Goal: Task Accomplishment & Management: Complete application form

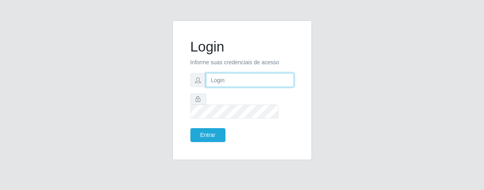
click at [231, 86] on input "text" at bounding box center [250, 80] width 88 height 14
type input "[PERSON_NAME]"
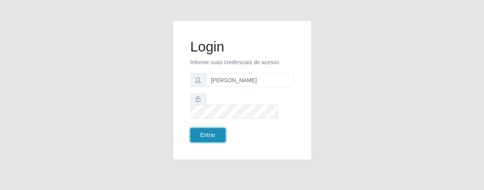
click at [217, 128] on button "Entrar" at bounding box center [208, 135] width 35 height 14
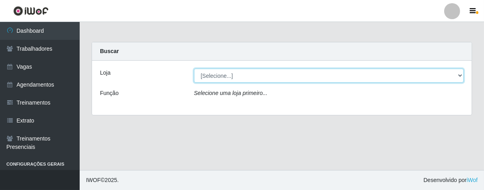
click at [459, 75] on select "[Selecione...] Superbox [GEOGRAPHIC_DATA] - Bessa" at bounding box center [329, 76] width 270 height 14
select select "206"
click at [194, 69] on select "[Selecione...] Superbox [GEOGRAPHIC_DATA] - Bessa" at bounding box center [329, 76] width 270 height 14
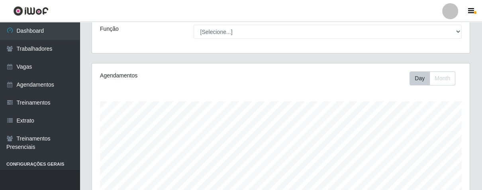
scroll to position [20, 0]
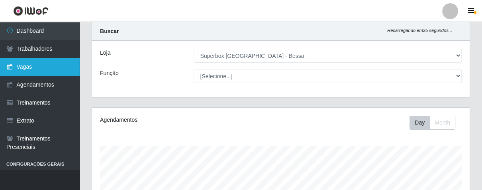
click at [48, 67] on link "Vagas" at bounding box center [40, 67] width 80 height 18
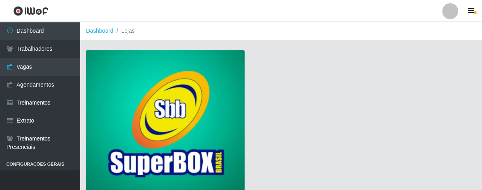
click at [131, 89] on img at bounding box center [165, 122] width 159 height 144
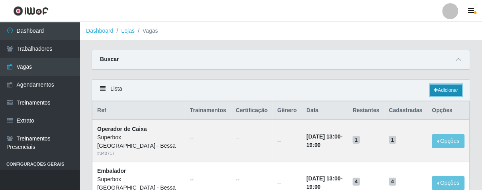
click at [437, 95] on link "Adicionar" at bounding box center [447, 90] width 32 height 11
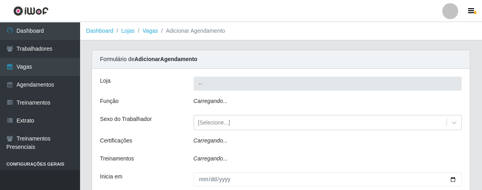
type input "Superbox [GEOGRAPHIC_DATA] - Bessa"
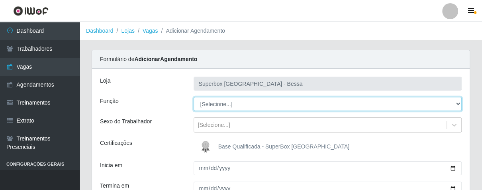
drag, startPoint x: 454, startPoint y: 103, endPoint x: 433, endPoint y: 108, distance: 22.0
click at [453, 104] on select "[Selecione...] ASG ASG + ASG ++ Embalador Embalador + Embalador ++ Operador de …" at bounding box center [328, 104] width 269 height 14
select select "1"
click at [194, 97] on select "[Selecione...] ASG ASG + ASG ++ Embalador Embalador + Embalador ++ Operador de …" at bounding box center [328, 104] width 269 height 14
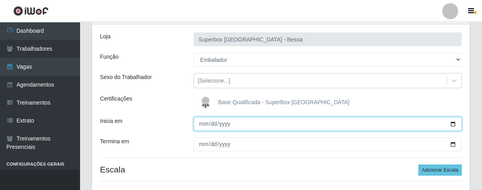
click at [201, 125] on input "Inicia em" at bounding box center [328, 124] width 269 height 14
type input "0220-09-08"
type input "[DATE]"
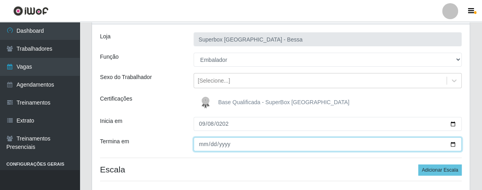
click at [202, 144] on input "Termina em" at bounding box center [328, 144] width 269 height 14
type input "[DATE]"
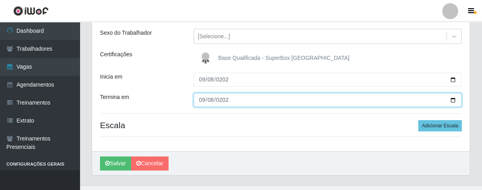
scroll to position [103, 0]
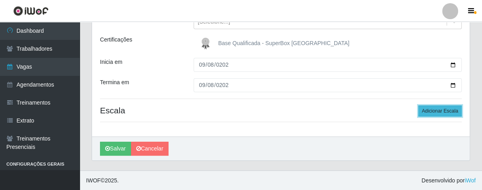
click at [433, 114] on button "Adicionar Escala" at bounding box center [440, 110] width 43 height 11
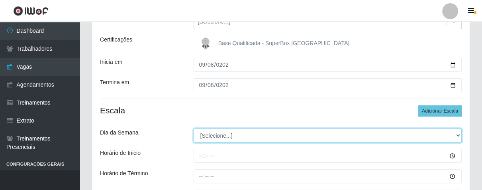
click at [457, 134] on select "[Selecione...] Segunda Terça Quarta Quinta Sexta Sábado Domingo" at bounding box center [328, 135] width 269 height 14
select select "1"
click at [194, 128] on select "[Selecione...] Segunda Terça Quarta Quinta Sexta Sábado Domingo" at bounding box center [328, 135] width 269 height 14
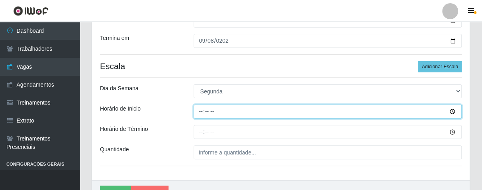
click at [199, 111] on input "Horário de Inicio" at bounding box center [328, 111] width 269 height 14
type input "16:00"
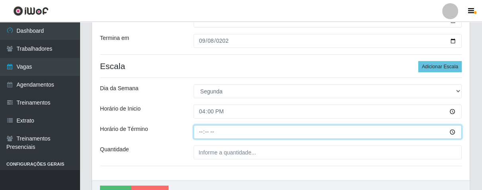
click at [195, 133] on input "Horário de Término" at bounding box center [328, 132] width 269 height 14
type input "21:00"
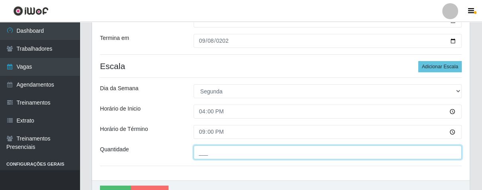
click at [214, 152] on input "___" at bounding box center [328, 152] width 269 height 14
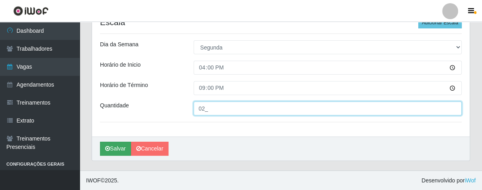
type input "02_"
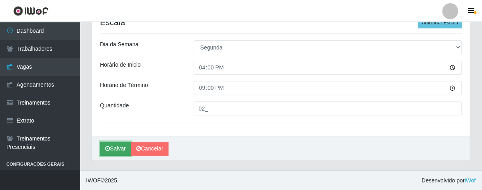
click at [122, 144] on button "Salvar" at bounding box center [115, 149] width 31 height 14
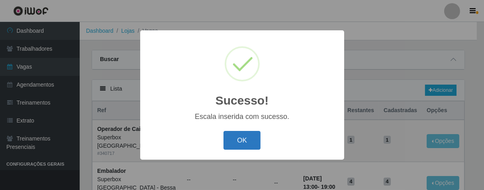
click at [242, 136] on button "OK" at bounding box center [242, 140] width 37 height 19
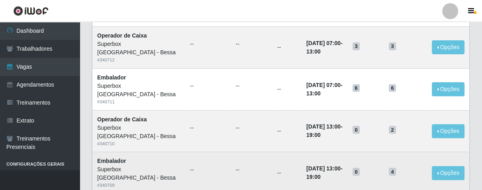
scroll to position [310, 0]
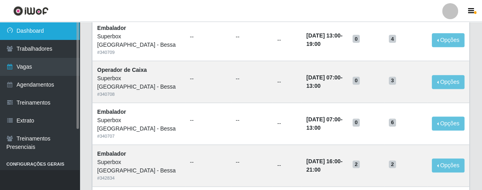
click at [37, 31] on link "Dashboard" at bounding box center [40, 31] width 80 height 18
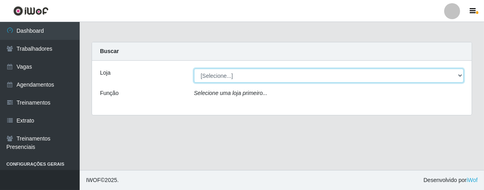
click at [458, 76] on select "[Selecione...] Superbox [GEOGRAPHIC_DATA] - Bessa" at bounding box center [329, 76] width 270 height 14
select select "206"
click at [194, 69] on select "[Selecione...] Superbox [GEOGRAPHIC_DATA] - Bessa" at bounding box center [329, 76] width 270 height 14
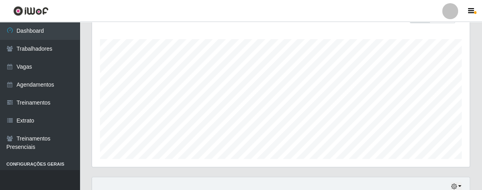
scroll to position [197, 0]
